Goal: Task Accomplishment & Management: Use online tool/utility

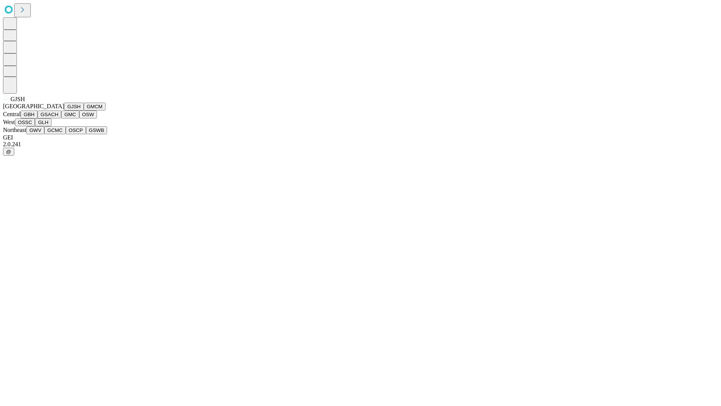
click at [64, 110] on button "GJSH" at bounding box center [74, 107] width 20 height 8
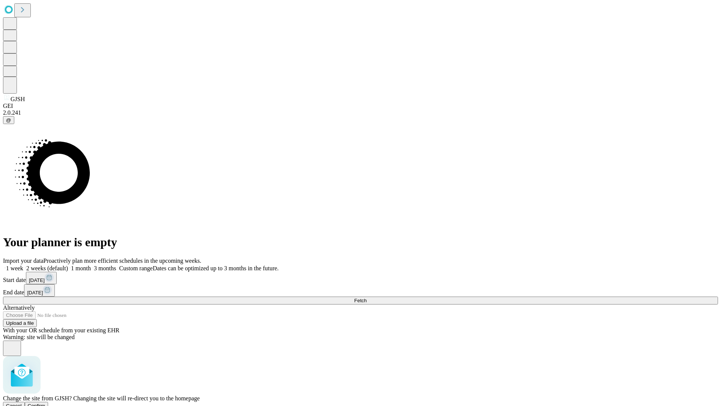
click at [45, 403] on span "Confirm" at bounding box center [37, 406] width 18 height 6
click at [23, 265] on label "1 week" at bounding box center [13, 268] width 20 height 6
click at [367, 297] on span "Fetch" at bounding box center [360, 300] width 12 height 6
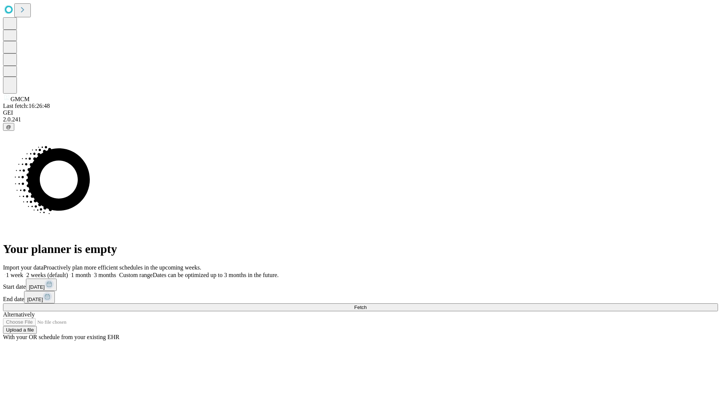
click at [23, 271] on label "1 week" at bounding box center [13, 274] width 20 height 6
click at [367, 304] on span "Fetch" at bounding box center [360, 307] width 12 height 6
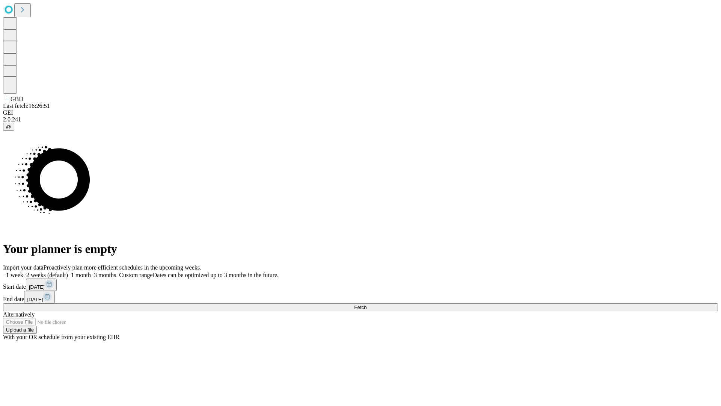
click at [23, 271] on label "1 week" at bounding box center [13, 274] width 20 height 6
click at [367, 304] on span "Fetch" at bounding box center [360, 307] width 12 height 6
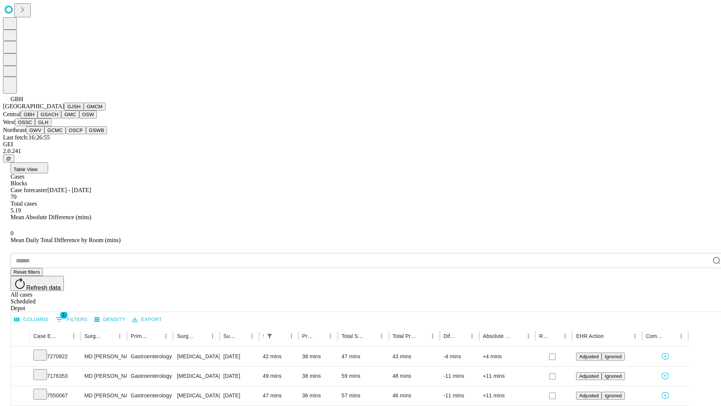
click at [58, 118] on button "GSACH" at bounding box center [50, 114] width 24 height 8
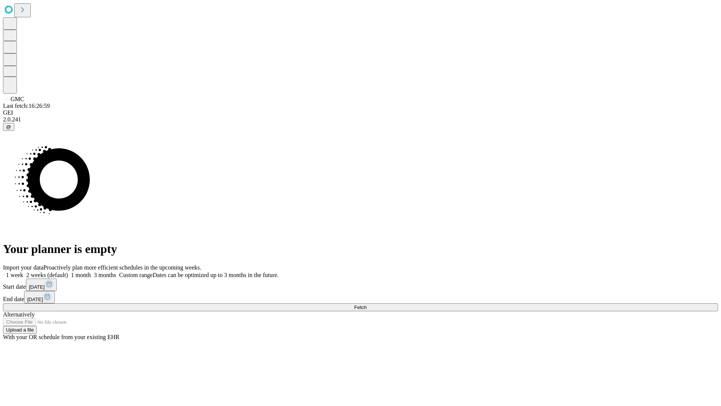
click at [23, 271] on label "1 week" at bounding box center [13, 274] width 20 height 6
click at [367, 304] on span "Fetch" at bounding box center [360, 307] width 12 height 6
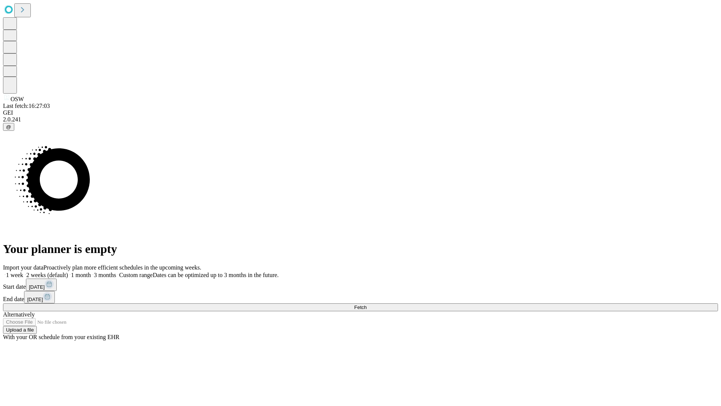
click at [23, 271] on label "1 week" at bounding box center [13, 274] width 20 height 6
click at [367, 304] on span "Fetch" at bounding box center [360, 307] width 12 height 6
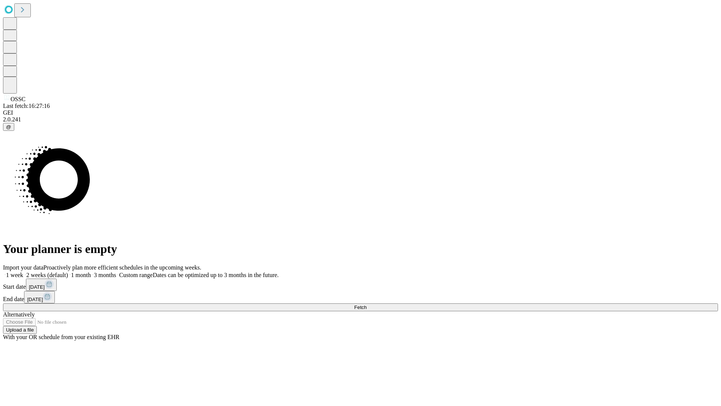
click at [23, 271] on label "1 week" at bounding box center [13, 274] width 20 height 6
click at [367, 304] on span "Fetch" at bounding box center [360, 307] width 12 height 6
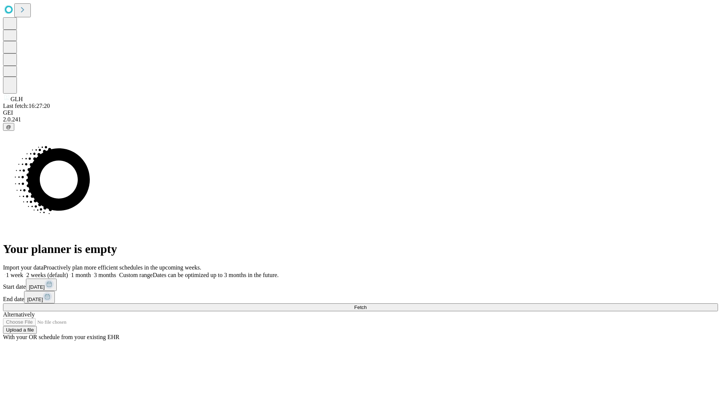
click at [367, 304] on span "Fetch" at bounding box center [360, 307] width 12 height 6
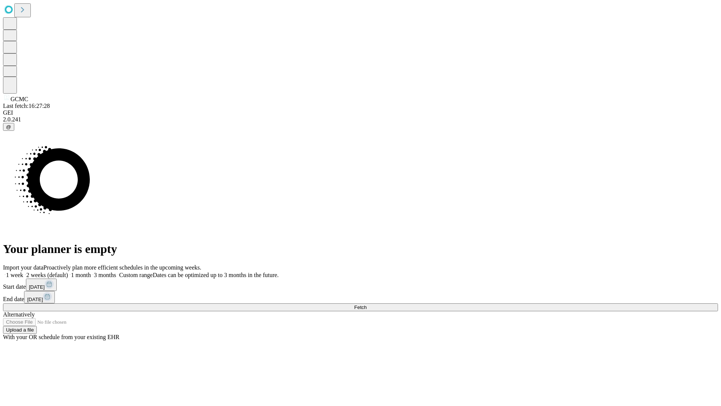
click at [367, 304] on span "Fetch" at bounding box center [360, 307] width 12 height 6
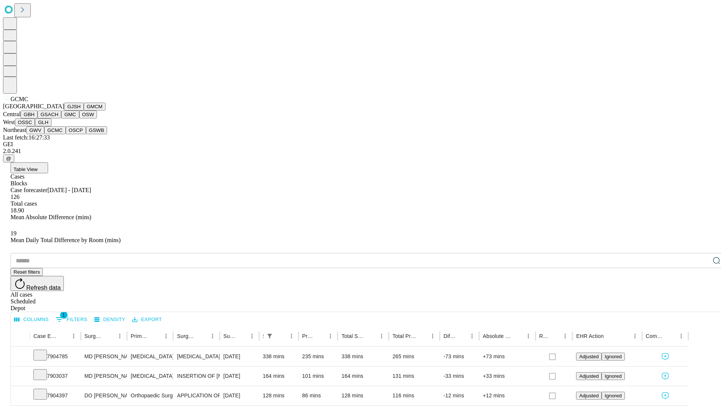
click at [66, 134] on button "OSCP" at bounding box center [76, 130] width 20 height 8
